Goal: Task Accomplishment & Management: Complete application form

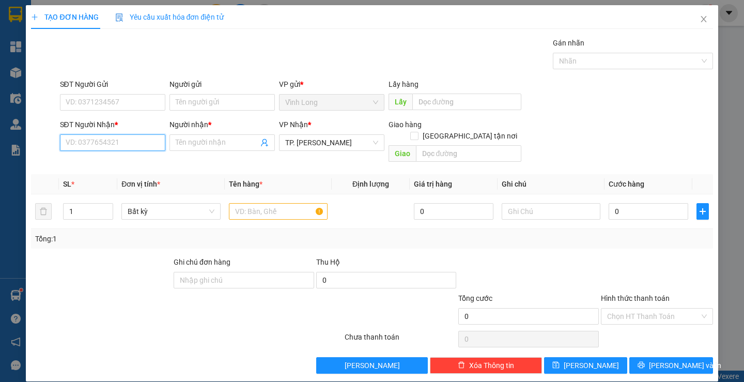
click at [109, 146] on input "SĐT Người Nhận *" at bounding box center [112, 142] width 105 height 17
click at [121, 159] on div "0947286916 - LABO [PERSON_NAME]" at bounding box center [126, 163] width 122 height 11
type input "0947286916"
type input "LABO [PERSON_NAME]"
type input "0947286916"
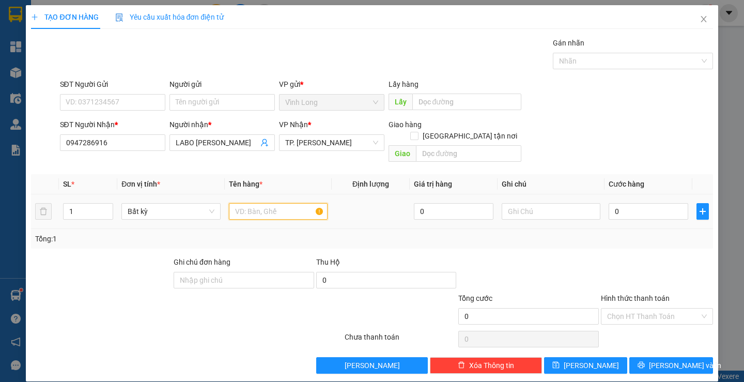
click at [254, 203] on input "text" at bounding box center [278, 211] width 99 height 17
type input "HỘP"
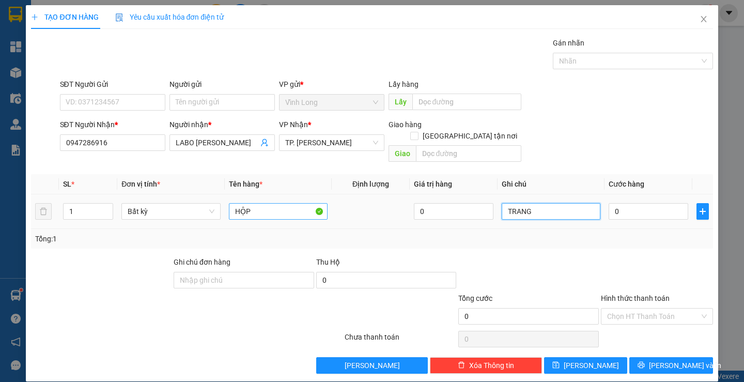
type input "TRANG"
type input "2"
type input "20"
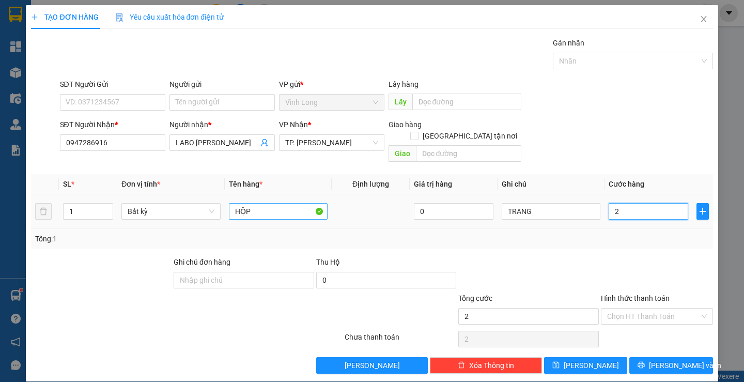
type input "20"
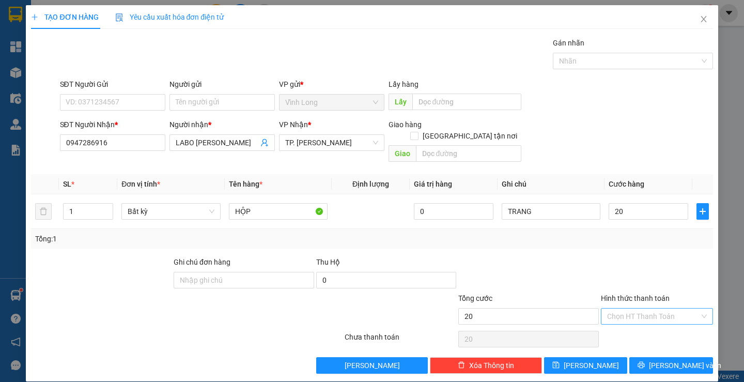
type input "20.000"
click at [650, 310] on input "Hình thức thanh toán" at bounding box center [653, 315] width 92 height 15
click at [632, 327] on div "Tại văn phòng" at bounding box center [650, 325] width 98 height 11
type input "0"
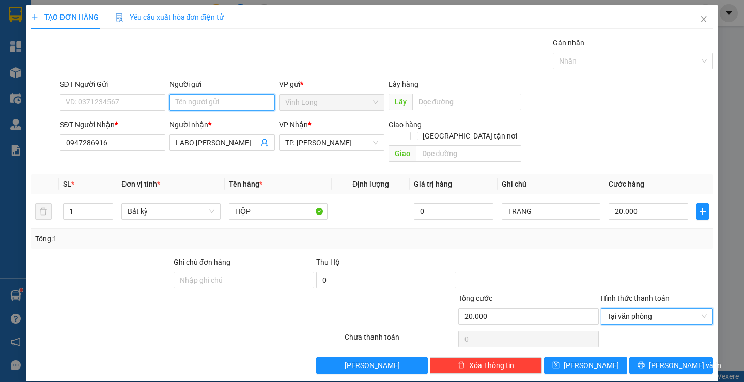
click at [225, 100] on input "Người gửi" at bounding box center [221, 102] width 105 height 17
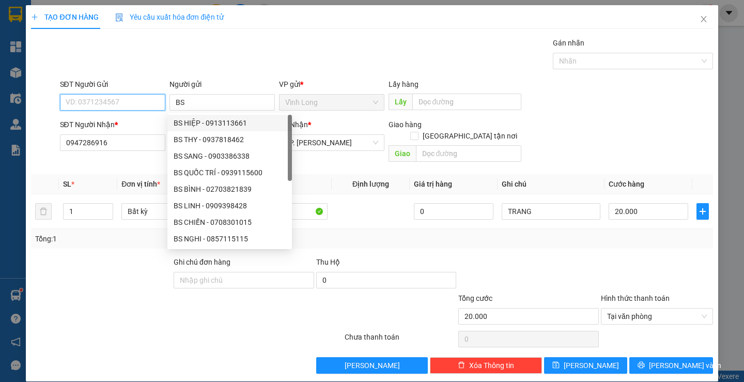
click at [120, 103] on input "SĐT Người Gửi" at bounding box center [112, 102] width 105 height 17
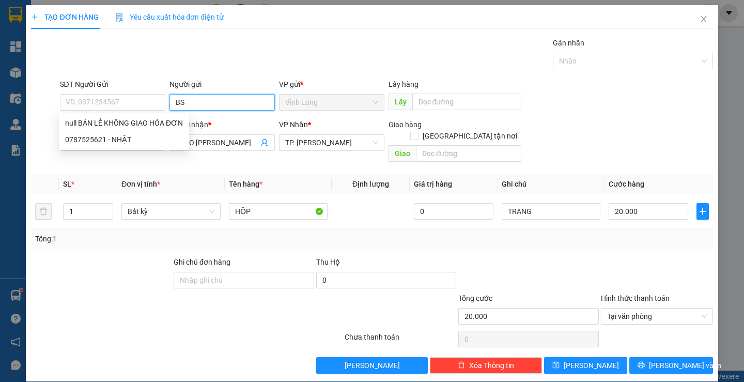
click at [190, 104] on input "BS" at bounding box center [221, 102] width 105 height 17
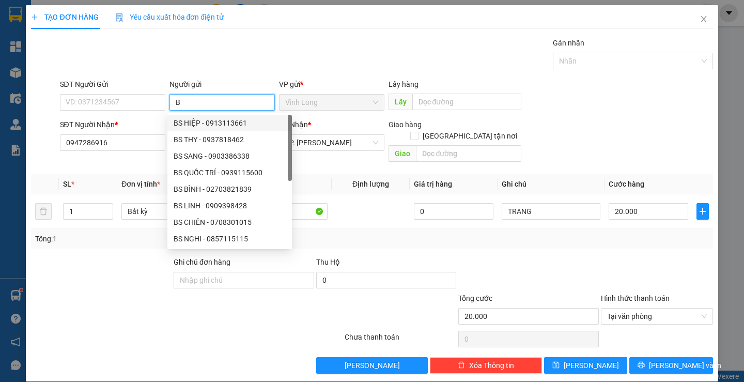
type input "BA"
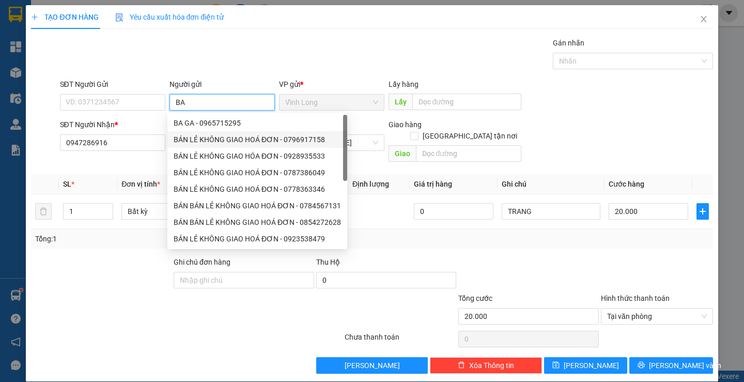
click at [207, 138] on div "BÁN LẺ KHÔNG GIAO HOÁ ĐƠN - 0796917158" at bounding box center [257, 139] width 167 height 11
type input "0796917158"
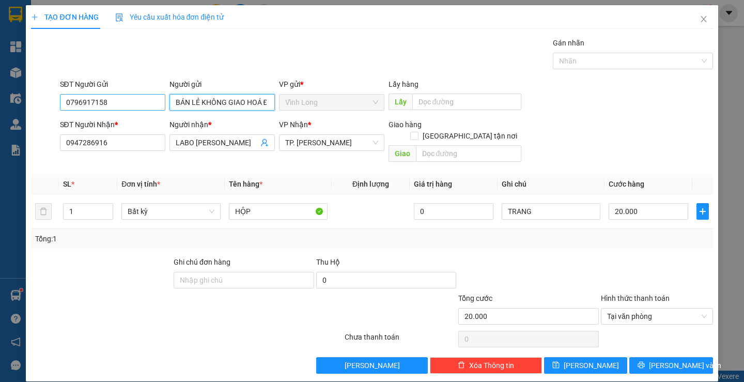
type input "BÁN LẺ KHÔNG GIAO HOÁ ĐƠN"
drag, startPoint x: 120, startPoint y: 96, endPoint x: 0, endPoint y: 102, distance: 120.5
click at [0, 104] on div "TẠO ĐƠN HÀNG Yêu cầu xuất hóa đơn điện tử Transit Pickup Surcharge Ids Transit …" at bounding box center [372, 191] width 744 height 382
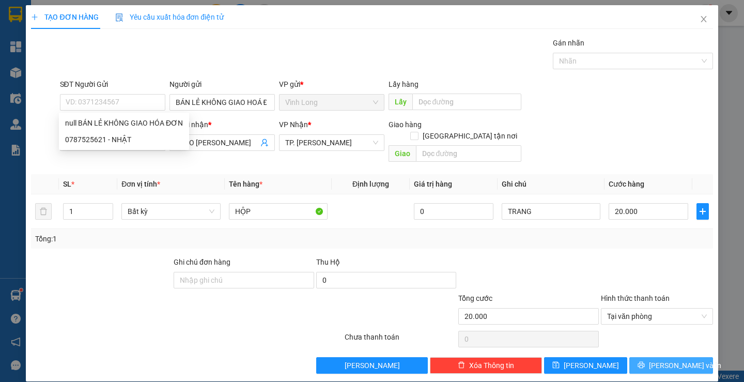
click at [643, 357] on button "[PERSON_NAME] và In" at bounding box center [670, 365] width 83 height 17
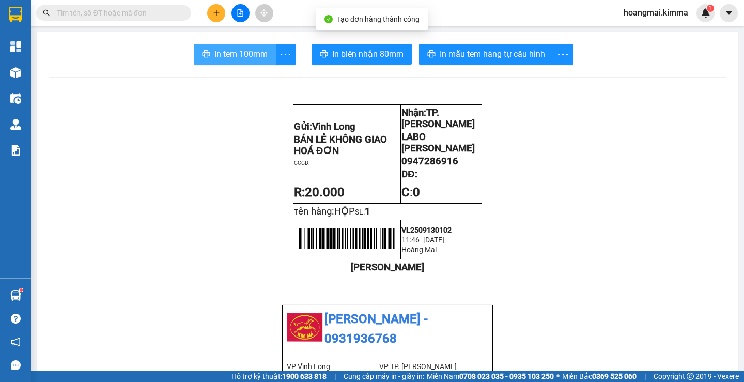
click at [249, 54] on span "In tem 100mm" at bounding box center [240, 54] width 53 height 13
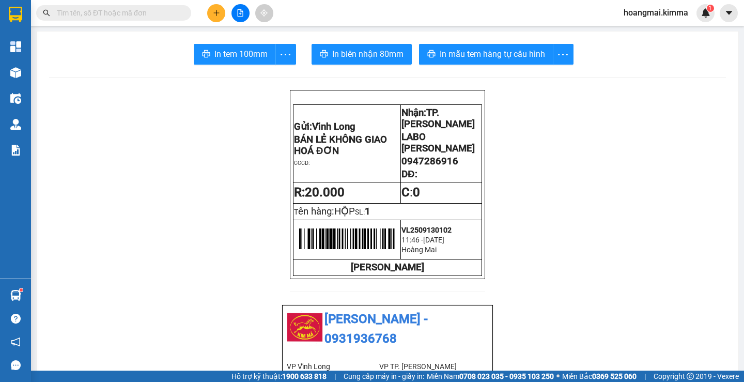
click at [220, 18] on button at bounding box center [216, 13] width 18 height 18
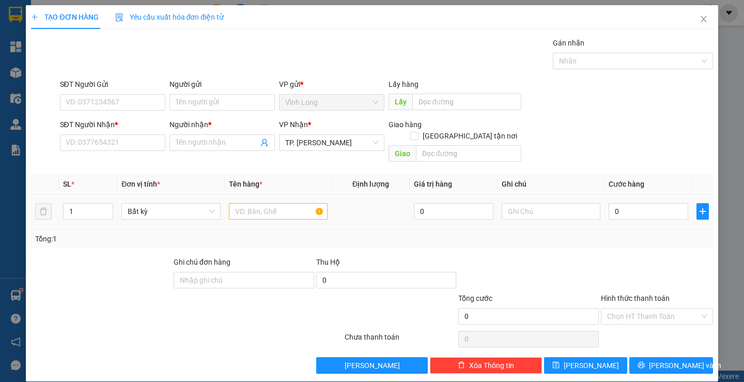
click at [253, 211] on td at bounding box center [278, 211] width 107 height 35
click at [252, 205] on input "text" at bounding box center [278, 211] width 99 height 17
type input "THÙNG MUSS"
type input "TRANG"
type input "5"
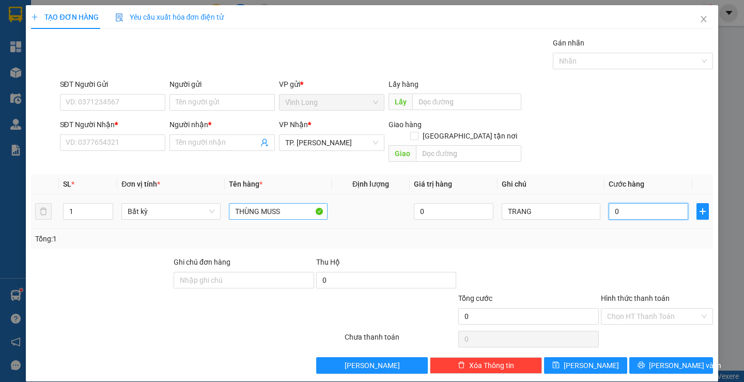
type input "5"
type input "50"
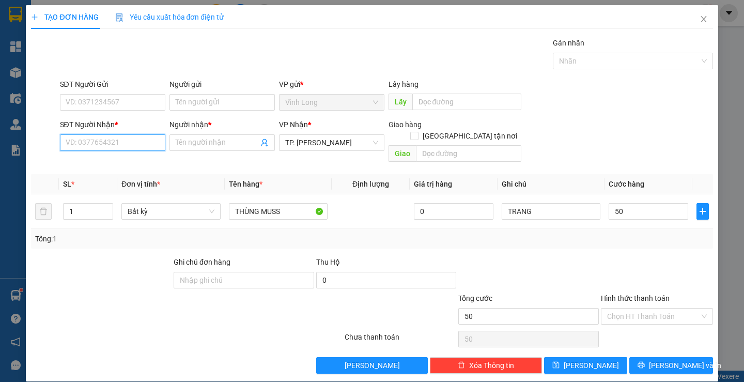
type input "50.000"
click at [82, 140] on input "SĐT Người Nhận *" at bounding box center [112, 142] width 105 height 17
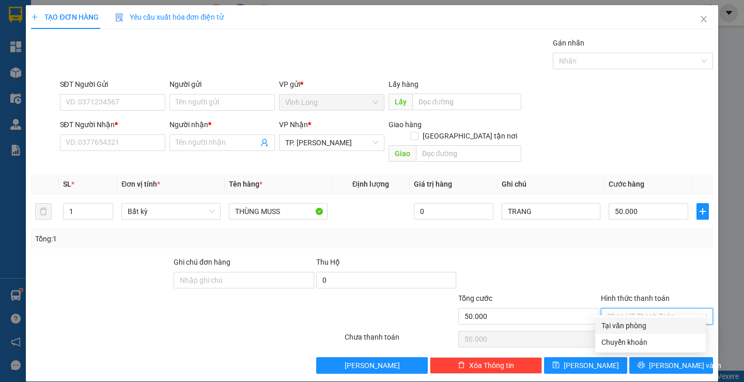
drag, startPoint x: 662, startPoint y: 303, endPoint x: 648, endPoint y: 316, distance: 19.4
click at [662, 308] on input "Hình thức thanh toán" at bounding box center [653, 315] width 92 height 15
click at [639, 325] on div "Tại văn phòng" at bounding box center [650, 325] width 98 height 11
type input "0"
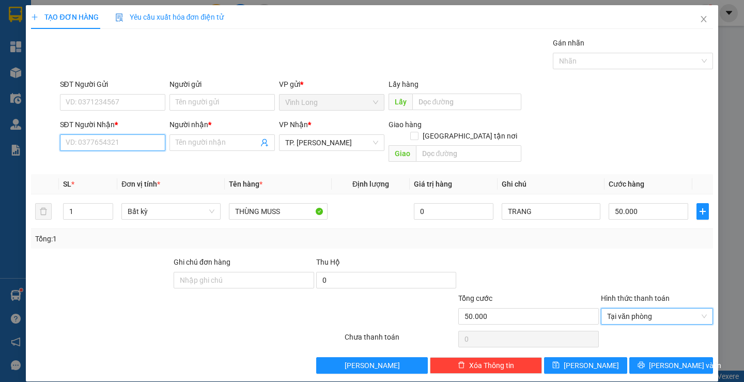
click at [139, 136] on input "SĐT Người Nhận *" at bounding box center [112, 142] width 105 height 17
type input "3"
type input "0359381353"
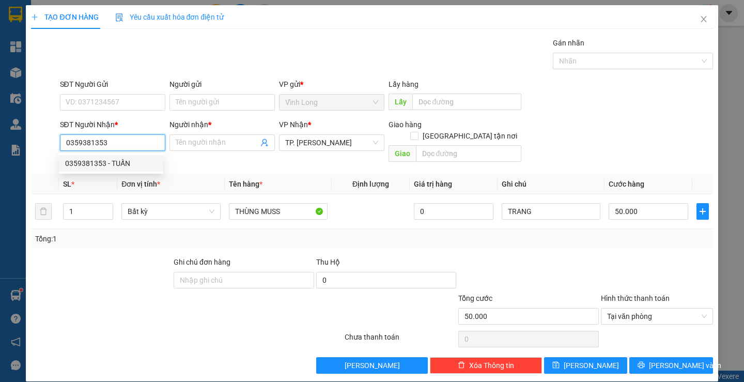
click at [129, 162] on div "0359381353 - TUẤN" at bounding box center [111, 163] width 92 height 11
type input "TUẤN"
type input "0359381353"
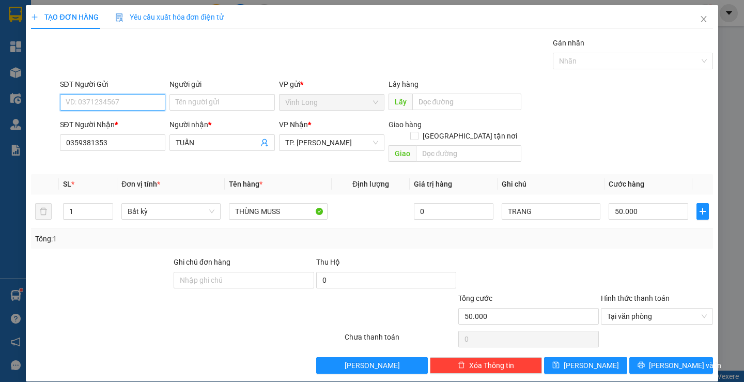
click at [129, 102] on input "SĐT Người Gửi" at bounding box center [112, 102] width 105 height 17
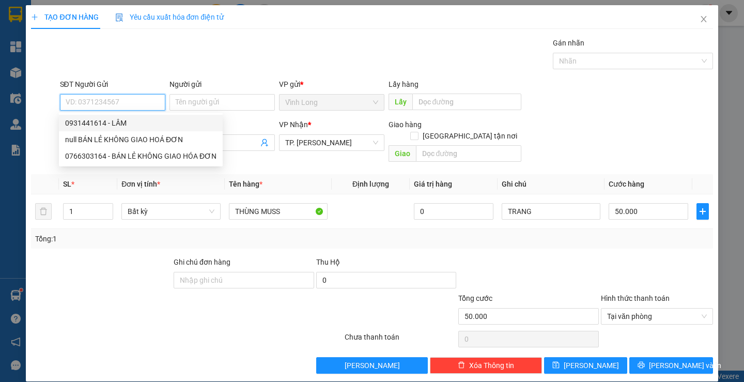
click at [124, 122] on div "0931441614 - LÂM" at bounding box center [140, 122] width 151 height 11
type input "0931441614"
type input "LÂM"
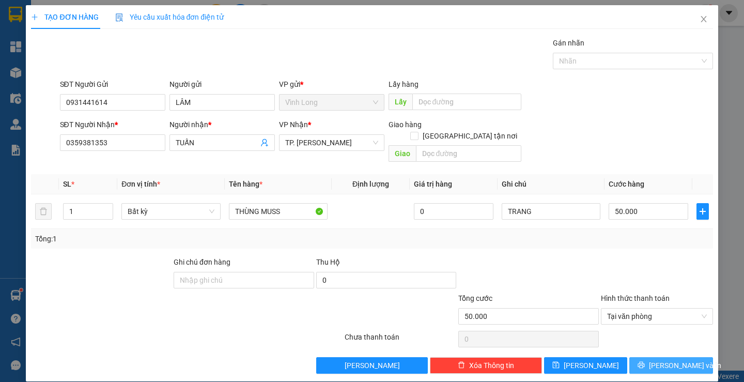
drag, startPoint x: 653, startPoint y: 352, endPoint x: 637, endPoint y: 347, distance: 16.8
click at [653, 357] on button "[PERSON_NAME] và In" at bounding box center [670, 365] width 83 height 17
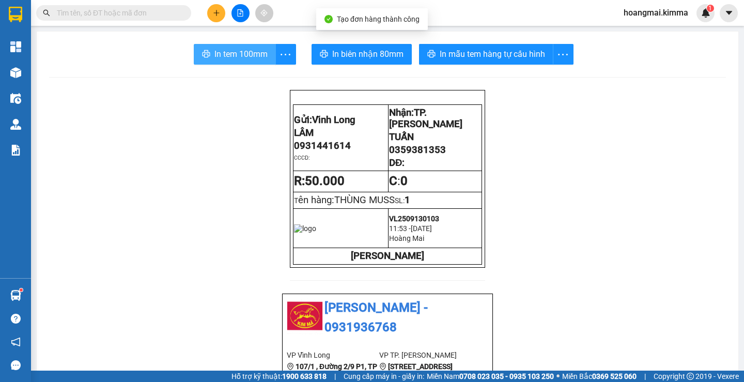
click at [243, 51] on span "In tem 100mm" at bounding box center [240, 54] width 53 height 13
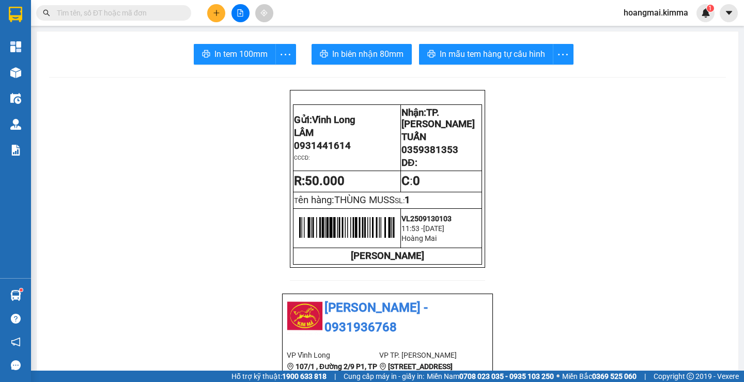
click at [218, 12] on icon "plus" at bounding box center [216, 12] width 7 height 7
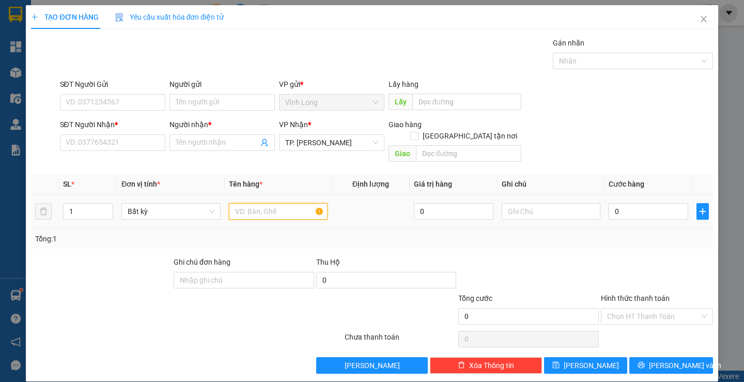
drag, startPoint x: 248, startPoint y: 201, endPoint x: 273, endPoint y: 168, distance: 41.6
click at [254, 203] on input "text" at bounding box center [278, 211] width 99 height 17
type input "GIỎ XANH FE"
type input "THƯ"
type input "4"
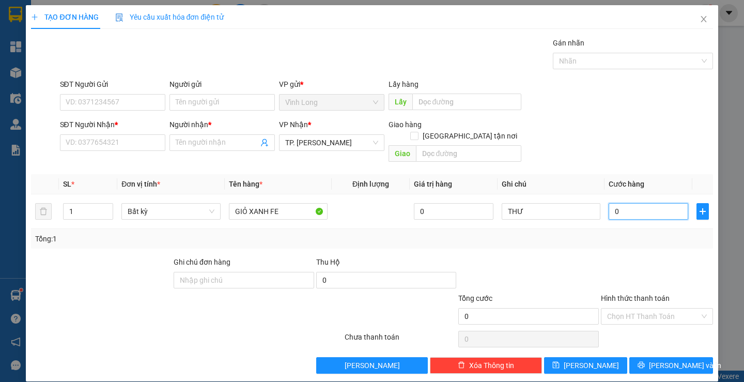
type input "4"
type input "40"
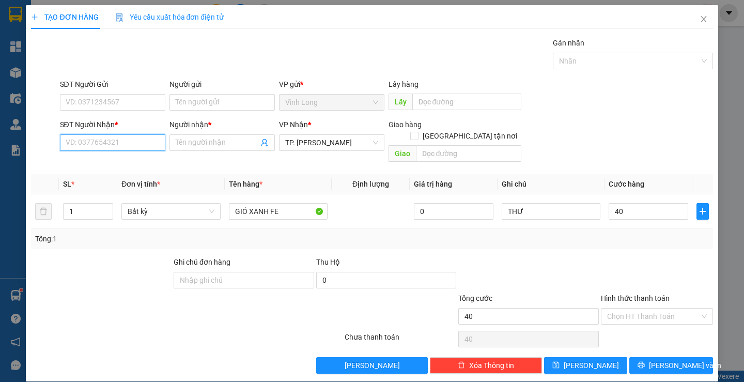
type input "40.000"
click at [90, 143] on input "SĐT Người Nhận *" at bounding box center [112, 142] width 105 height 17
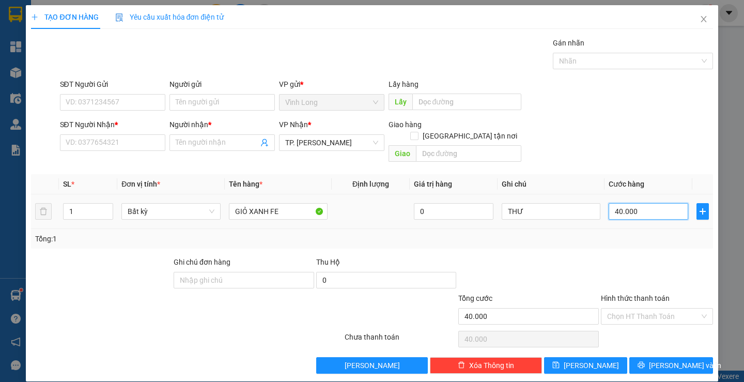
click at [626, 203] on input "40.000" at bounding box center [648, 211] width 80 height 17
type input "5"
type input "50"
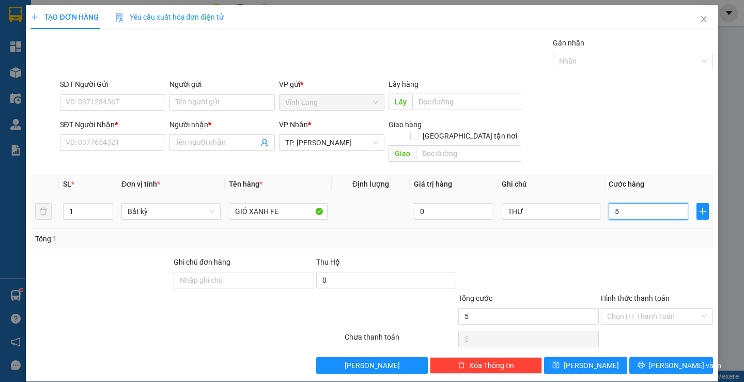
type input "50"
type input "50.000"
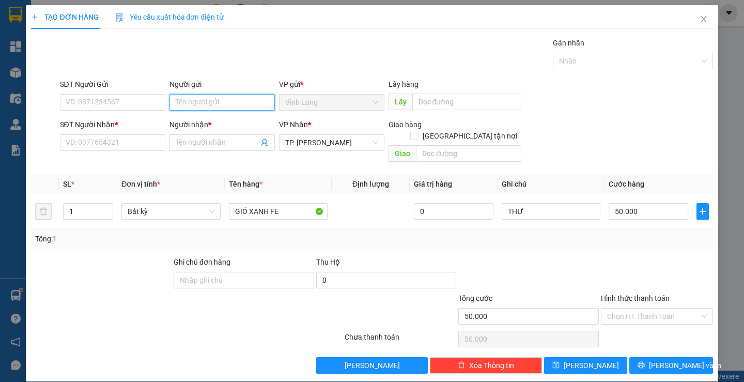
click at [242, 106] on input "Người gửi" at bounding box center [221, 102] width 105 height 17
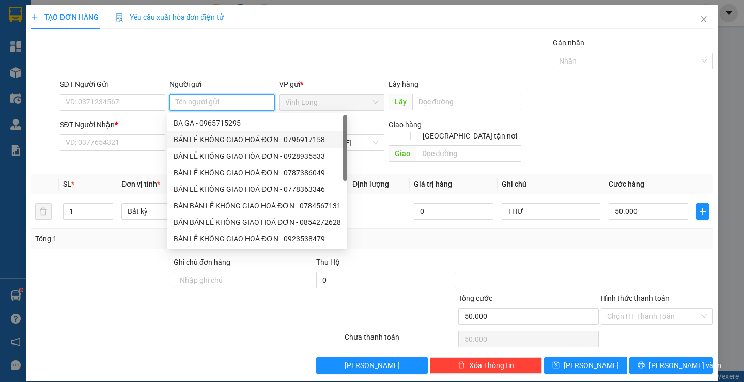
click at [217, 136] on div "BÁN LẺ KHÔNG GIAO HOÁ ĐƠN - 0796917158" at bounding box center [257, 139] width 167 height 11
type input "0796917158"
type input "BÁN LẺ KHÔNG GIAO HOÁ ĐƠN"
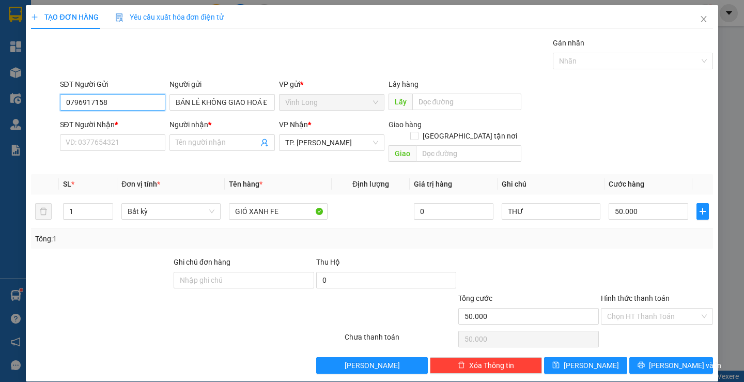
click at [140, 105] on input "0796917158" at bounding box center [112, 102] width 105 height 17
click at [133, 142] on input "SĐT Người Nhận *" at bounding box center [112, 142] width 105 height 17
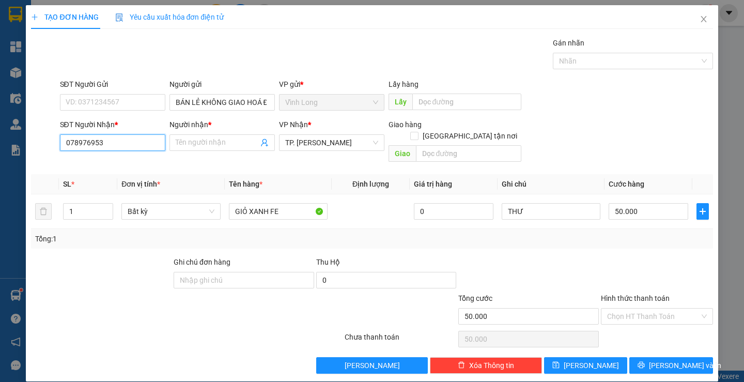
type input "0789769531"
click at [123, 161] on div "0789769531 - DŨNG" at bounding box center [111, 163] width 92 height 11
type input "DŨNG"
type input "0789769531"
click at [614, 273] on div at bounding box center [657, 274] width 114 height 36
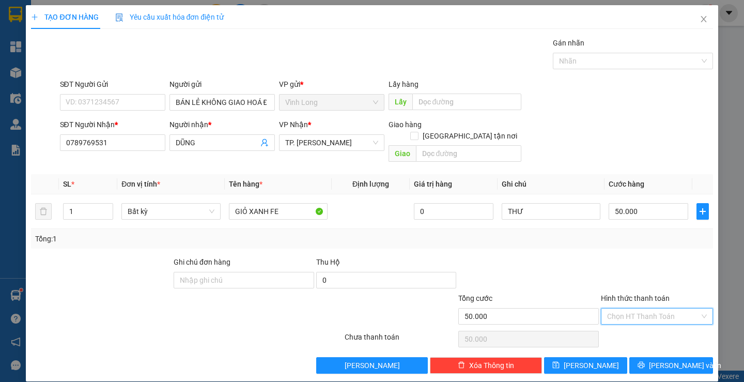
drag, startPoint x: 652, startPoint y: 303, endPoint x: 629, endPoint y: 332, distance: 37.1
click at [652, 308] on input "Hình thức thanh toán" at bounding box center [653, 315] width 92 height 15
click at [627, 328] on div "Tại văn phòng" at bounding box center [650, 325] width 98 height 11
type input "0"
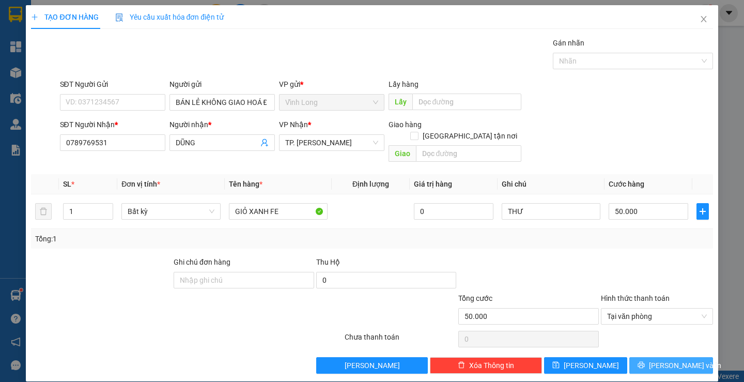
drag, startPoint x: 673, startPoint y: 352, endPoint x: 496, endPoint y: 274, distance: 193.1
click at [672, 359] on span "[PERSON_NAME] và In" at bounding box center [685, 364] width 72 height 11
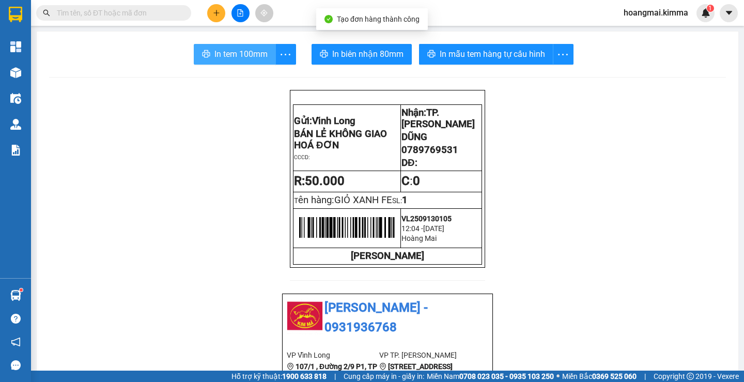
click at [240, 56] on span "In tem 100mm" at bounding box center [240, 54] width 53 height 13
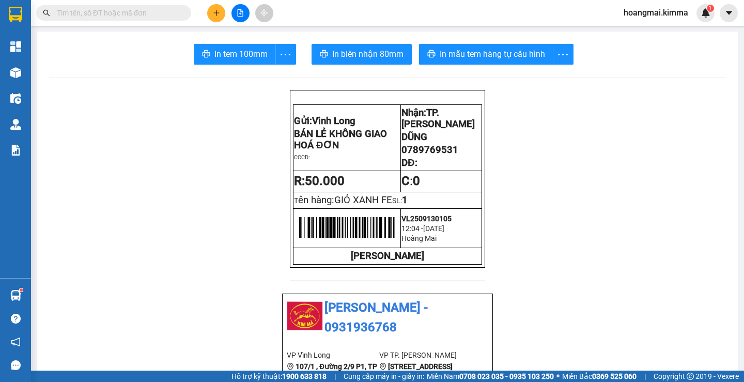
click at [213, 11] on icon "plus" at bounding box center [216, 12] width 7 height 7
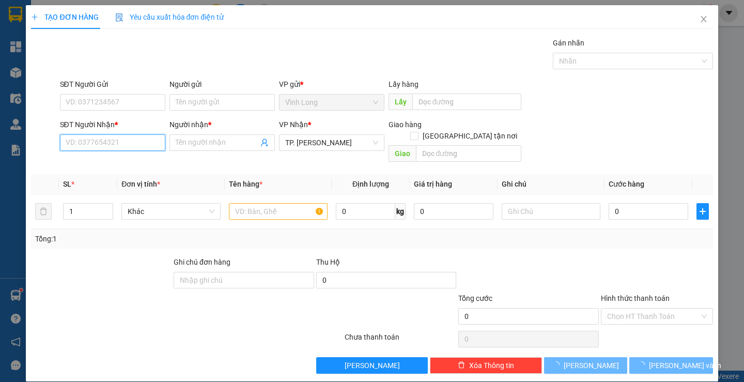
click at [117, 143] on input "SĐT Người Nhận *" at bounding box center [112, 142] width 105 height 17
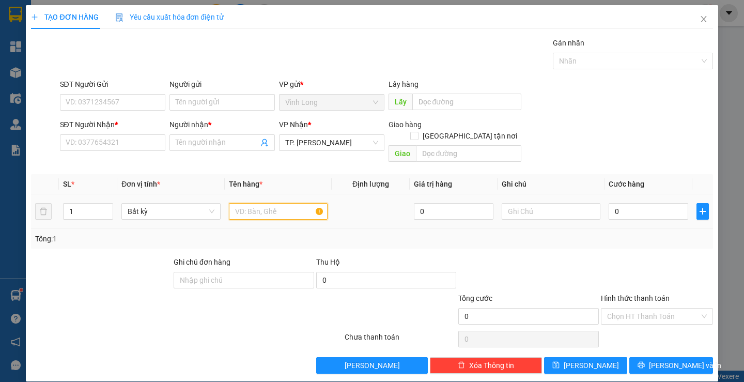
click at [260, 203] on input "text" at bounding box center [278, 211] width 99 height 17
type input "F"
type input "GÓI CÓ GÓI"
type input "THƯ"
type input "4"
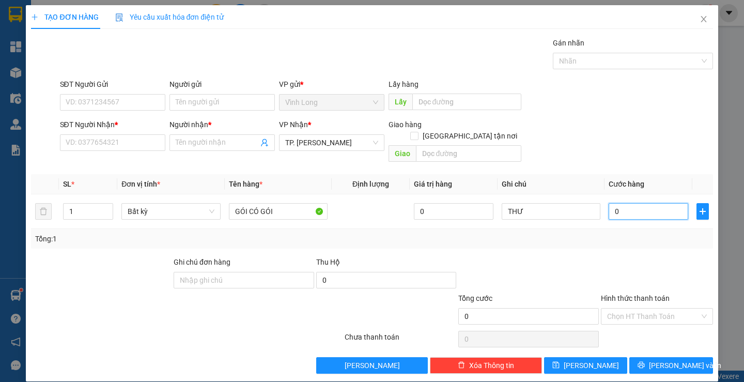
type input "4"
type input "40"
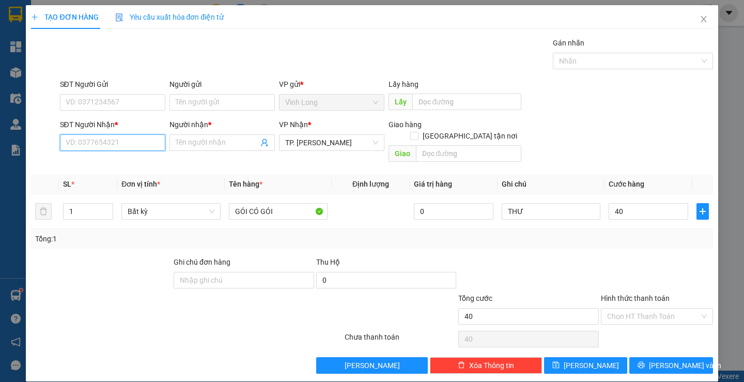
type input "40.000"
click at [115, 140] on input "SĐT Người Nhận *" at bounding box center [112, 142] width 105 height 17
type input "0906914628"
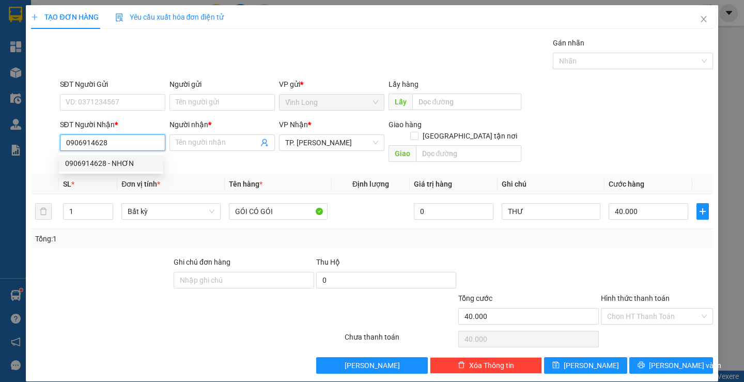
drag, startPoint x: 111, startPoint y: 163, endPoint x: 243, endPoint y: 117, distance: 140.2
click at [116, 163] on div "0906914628 - NHƠN" at bounding box center [111, 163] width 92 height 11
type input "NHƠN"
type input "0906914628"
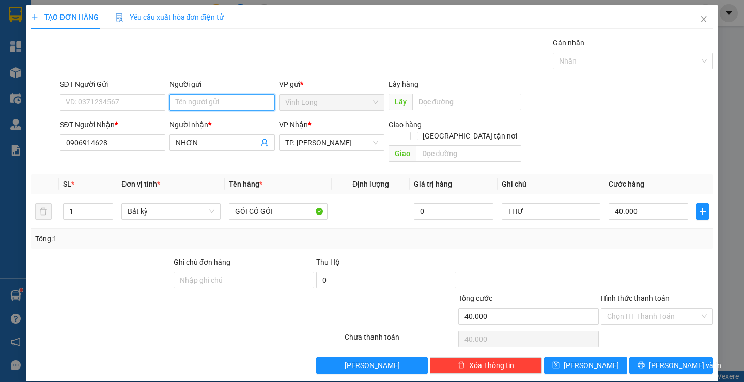
click at [235, 105] on input "Người gửi" at bounding box center [221, 102] width 105 height 17
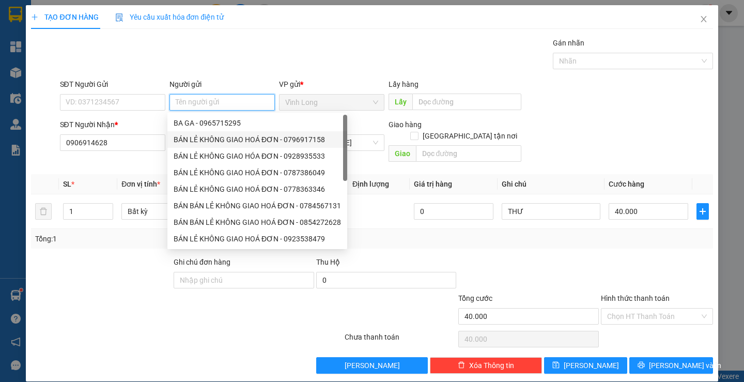
click at [224, 137] on div "BÁN LẺ KHÔNG GIAO HOÁ ĐƠN - 0796917158" at bounding box center [257, 139] width 167 height 11
type input "0796917158"
type input "BÁN LẺ KHÔNG GIAO HOÁ ĐƠN"
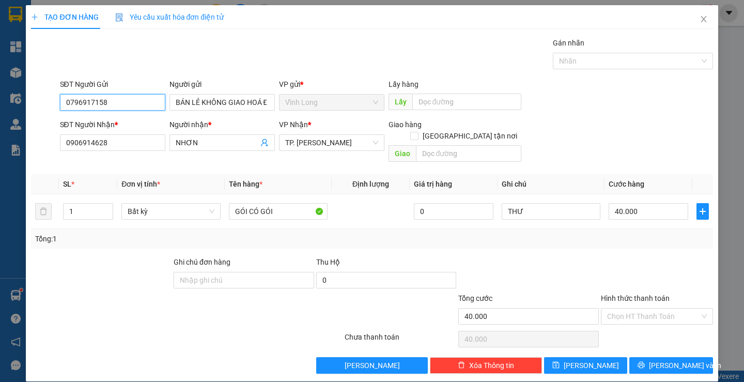
click at [144, 103] on input "0796917158" at bounding box center [112, 102] width 105 height 17
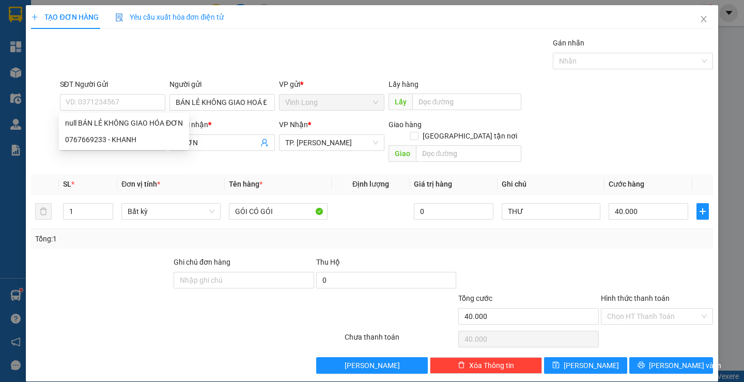
click at [627, 263] on div at bounding box center [657, 274] width 114 height 36
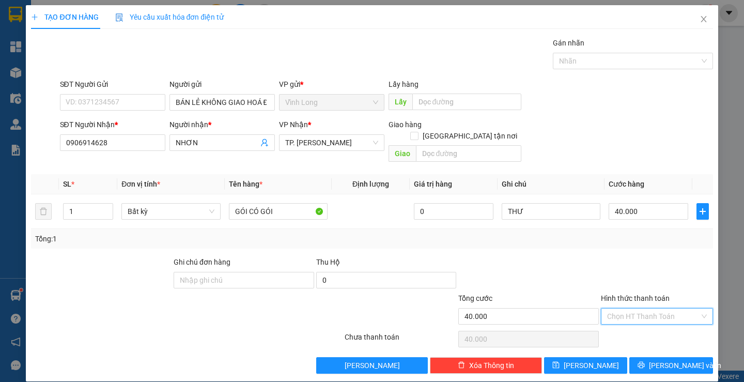
click at [636, 308] on input "Hình thức thanh toán" at bounding box center [653, 315] width 92 height 15
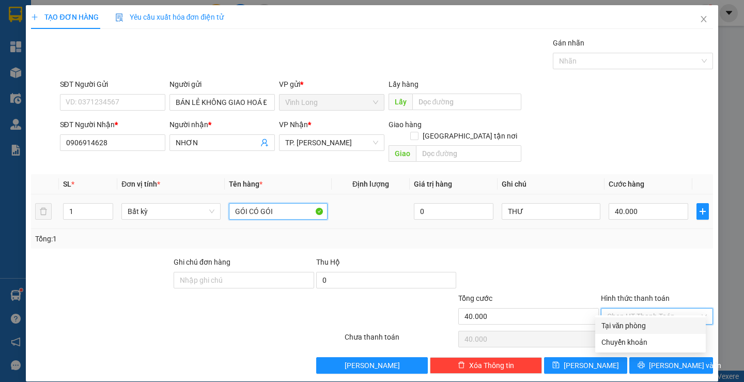
click at [266, 203] on input "GÓI CÓ GÓI" at bounding box center [278, 211] width 99 height 17
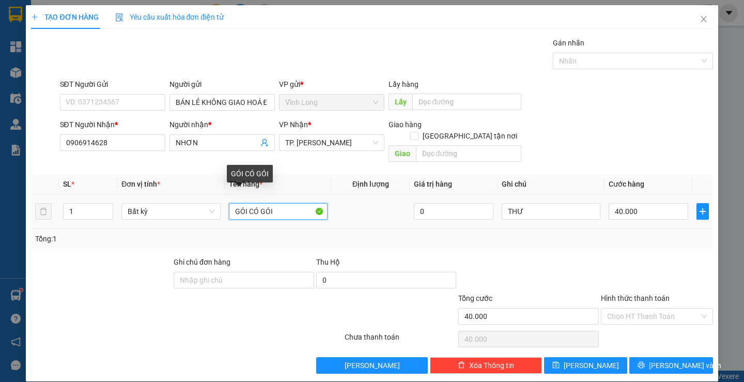
click at [266, 203] on input "GÓI CÓ GÓI" at bounding box center [278, 211] width 99 height 17
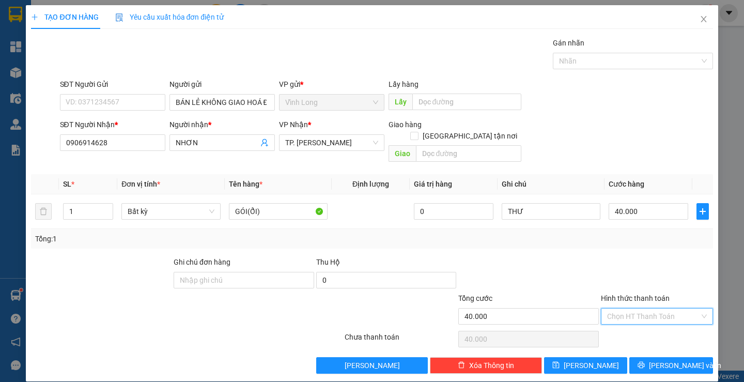
click at [637, 308] on input "Hình thức thanh toán" at bounding box center [653, 315] width 92 height 15
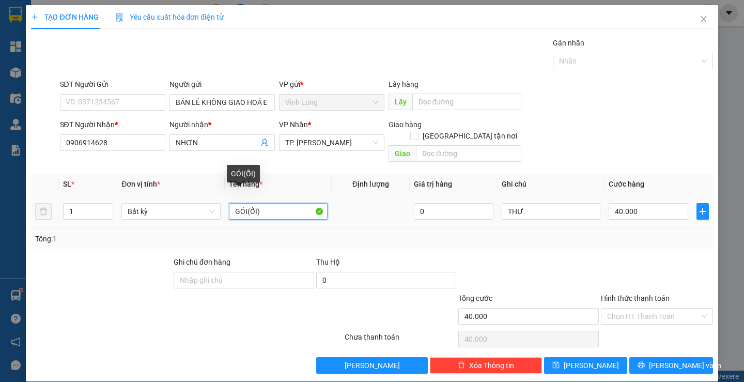
drag, startPoint x: 254, startPoint y: 199, endPoint x: 443, endPoint y: 220, distance: 190.2
click at [263, 203] on input "GÓI(ỔI)" at bounding box center [278, 211] width 99 height 17
type input "GÓI(ỔI BƯỞI)"
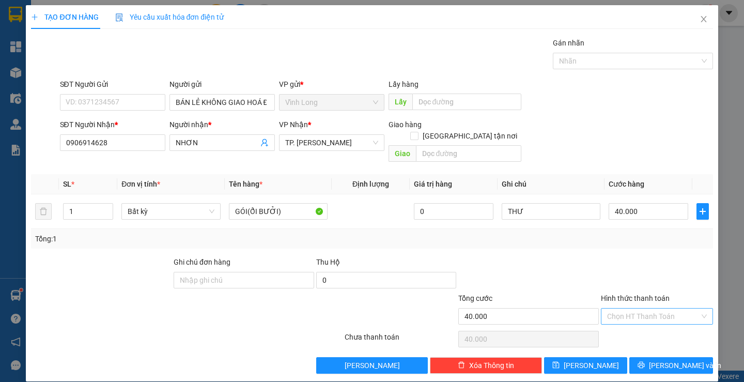
click at [648, 308] on input "Hình thức thanh toán" at bounding box center [653, 315] width 92 height 15
click at [645, 320] on div "Tại văn phòng" at bounding box center [650, 325] width 98 height 11
type input "0"
click at [660, 359] on span "[PERSON_NAME] và In" at bounding box center [685, 364] width 72 height 11
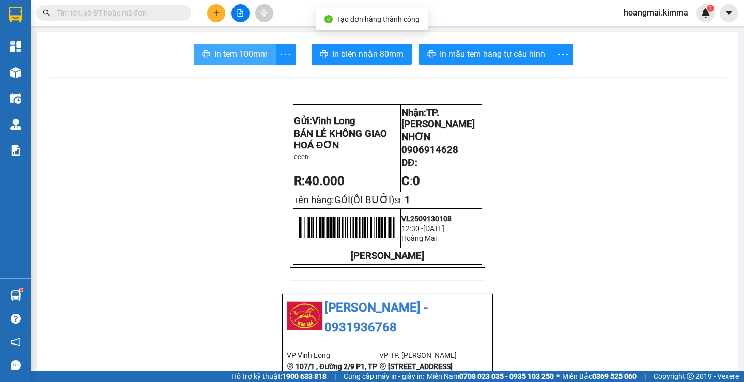
click at [249, 51] on span "In tem 100mm" at bounding box center [240, 54] width 53 height 13
